Goal: Information Seeking & Learning: Learn about a topic

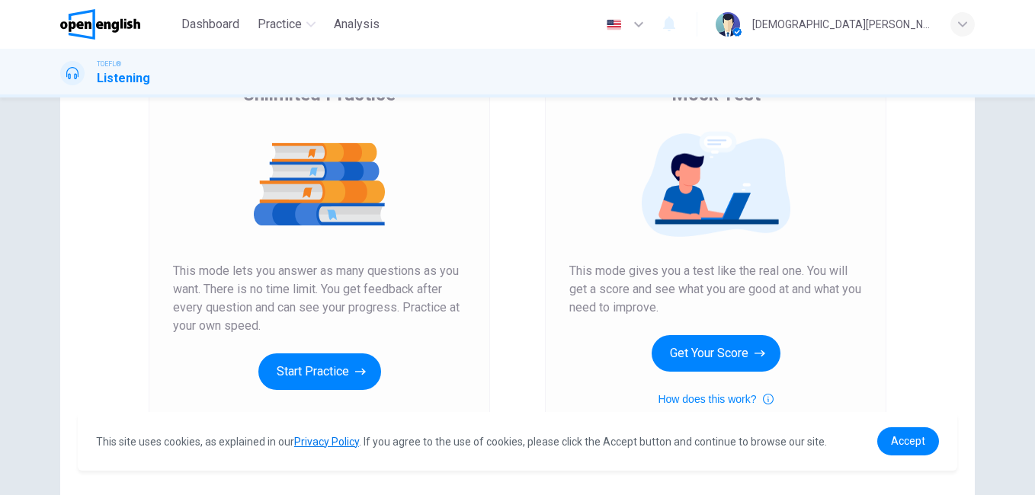
scroll to position [146, 0]
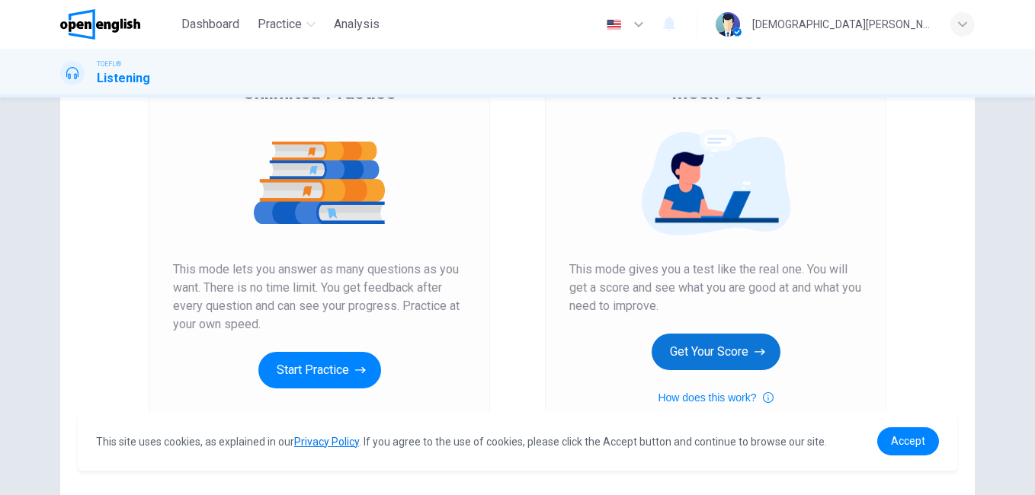
click at [684, 356] on button "Get Your Score" at bounding box center [716, 352] width 129 height 37
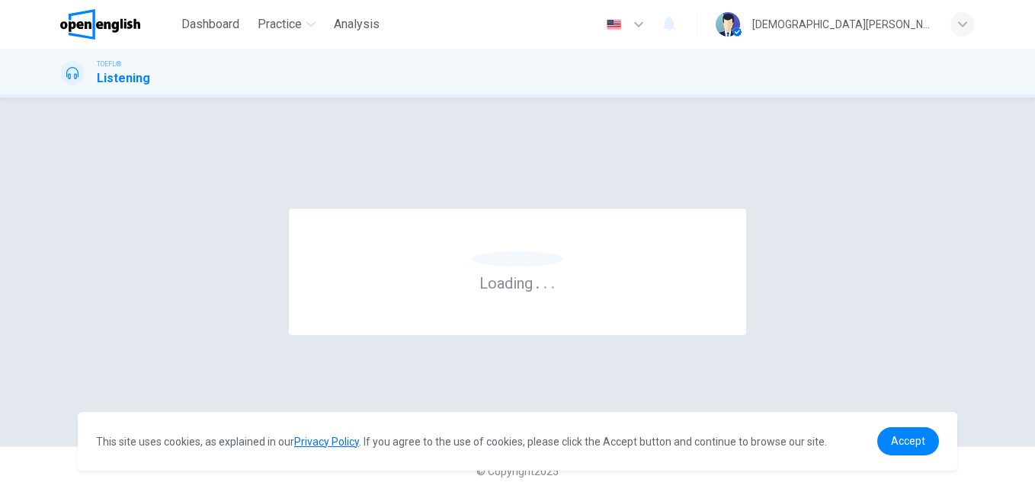
scroll to position [0, 0]
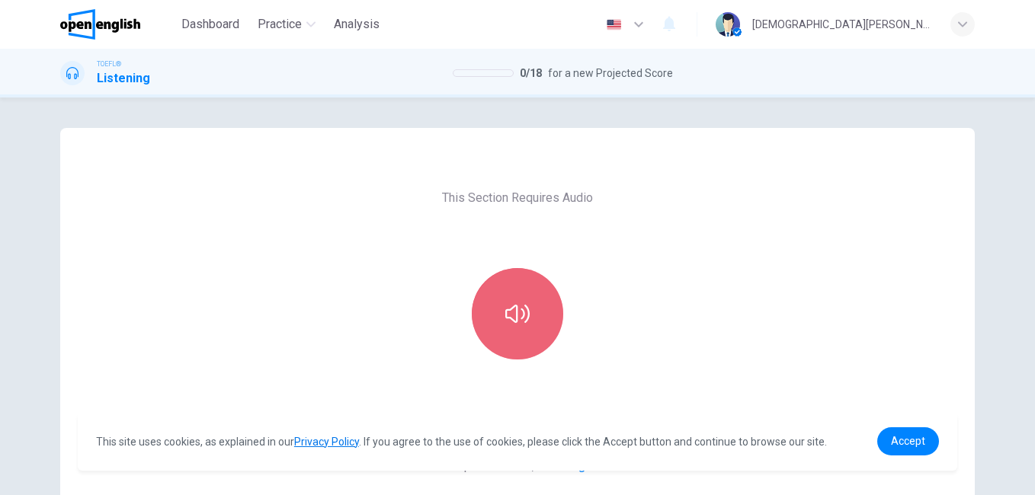
click at [492, 306] on button "button" at bounding box center [517, 313] width 91 height 91
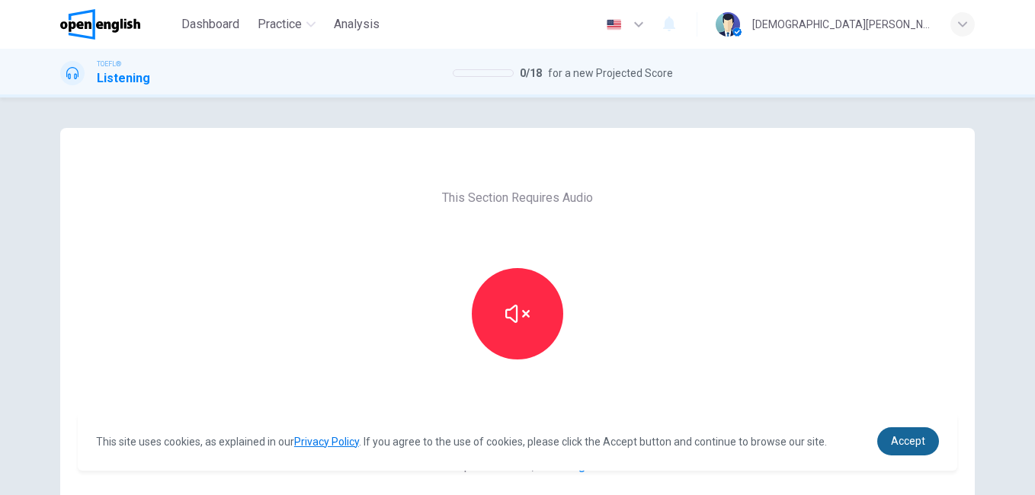
click at [909, 440] on span "Accept" at bounding box center [908, 441] width 34 height 12
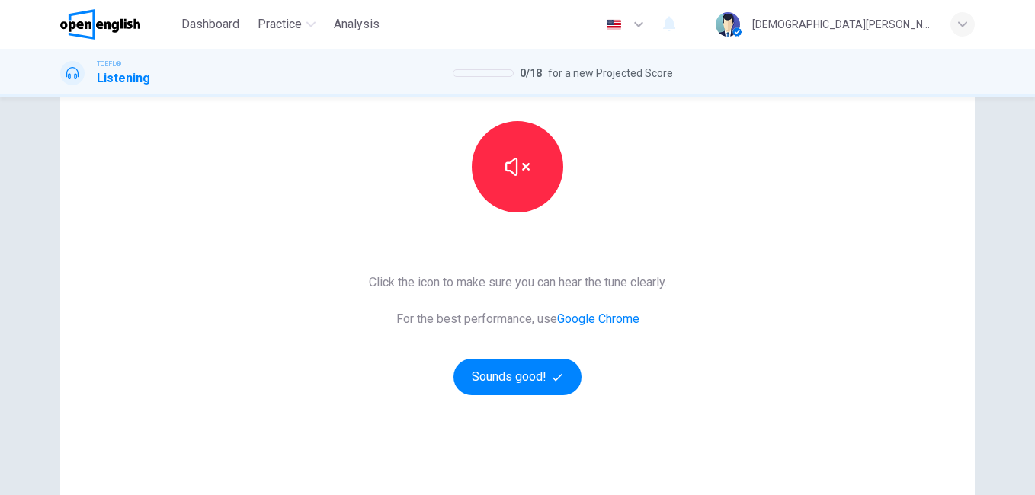
scroll to position [149, 0]
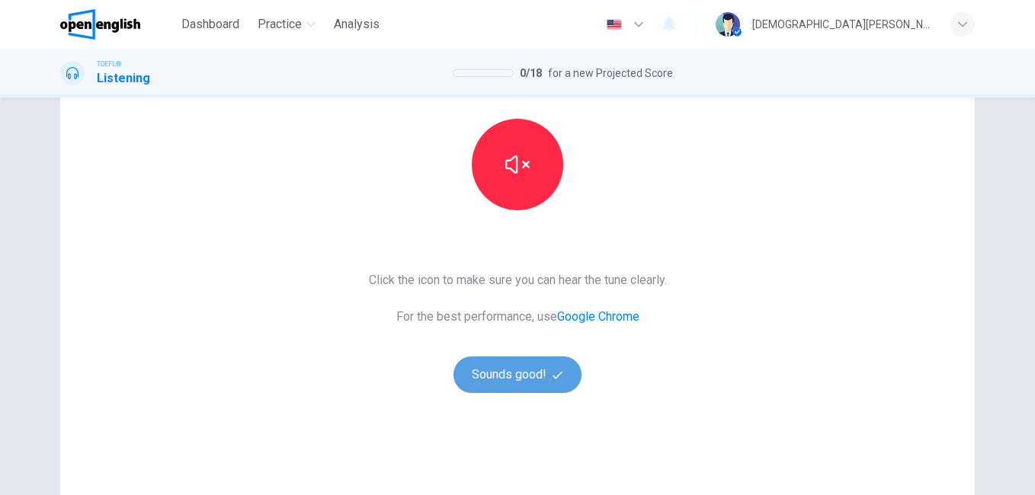
click at [521, 376] on button "Sounds good!" at bounding box center [517, 375] width 128 height 37
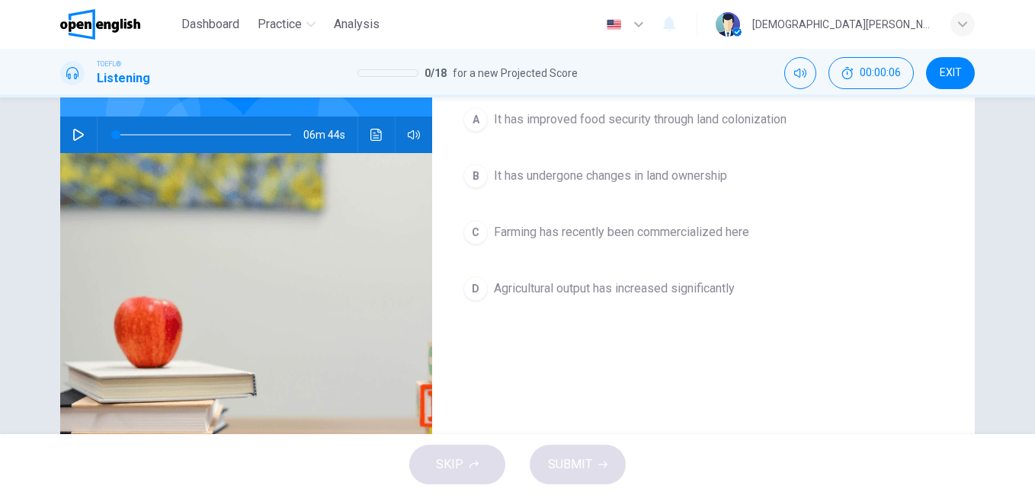
click at [73, 129] on icon "button" at bounding box center [78, 135] width 11 height 12
click at [72, 129] on icon "button" at bounding box center [78, 135] width 12 height 12
type input "**"
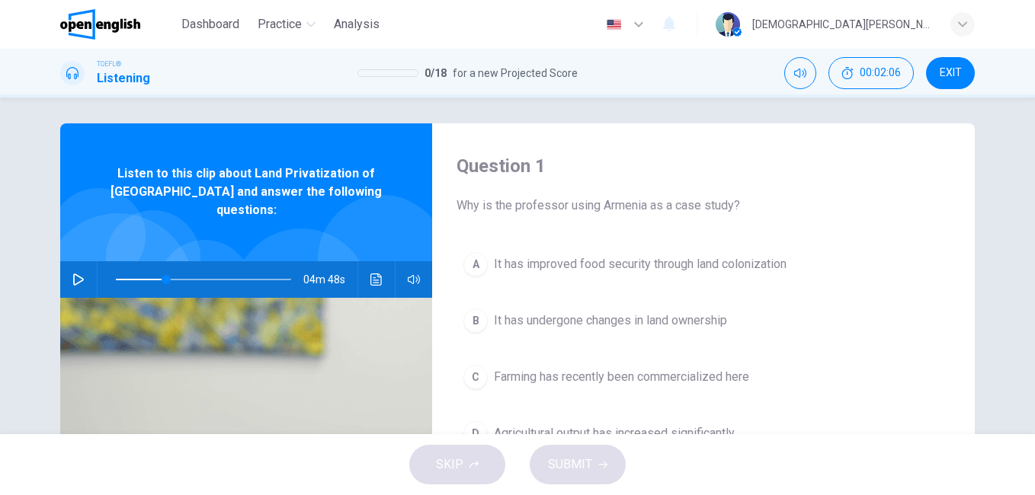
scroll to position [0, 0]
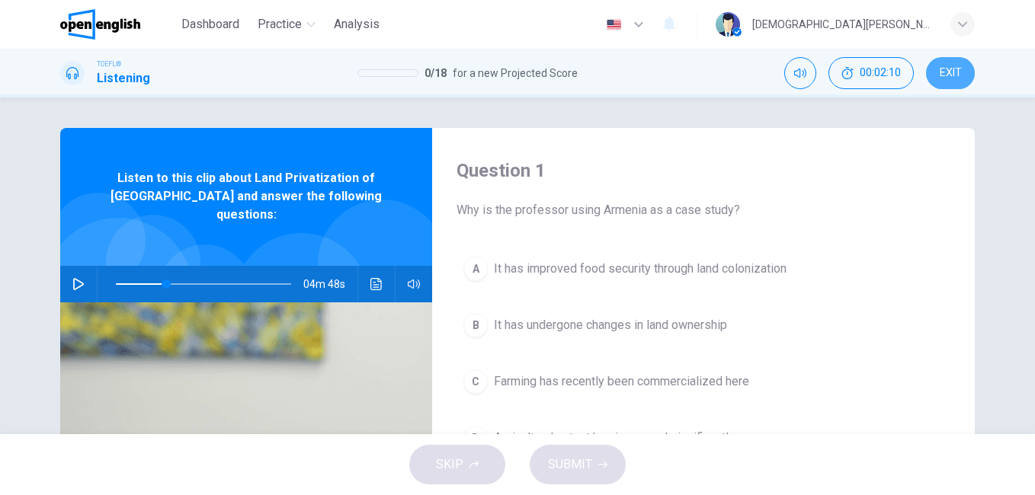
click at [954, 62] on button "EXIT" at bounding box center [950, 73] width 49 height 32
